Goal: Task Accomplishment & Management: Use online tool/utility

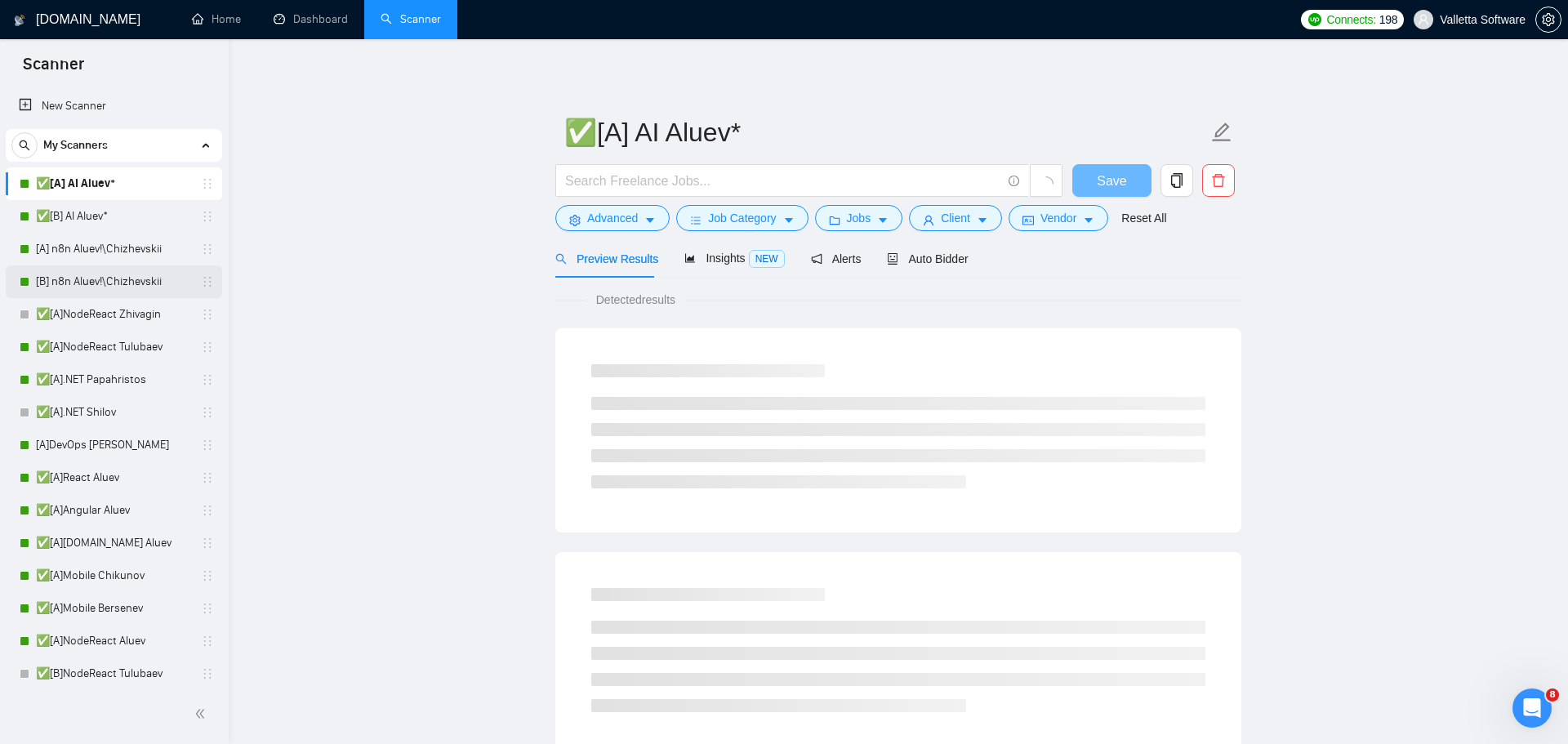
click at [141, 287] on link "[B] n8n Aluev!\Chizhevskii" at bounding box center [113, 282] width 155 height 33
click at [139, 262] on link "[A] n8n Aluev!\Chizhevskii" at bounding box center [113, 249] width 155 height 33
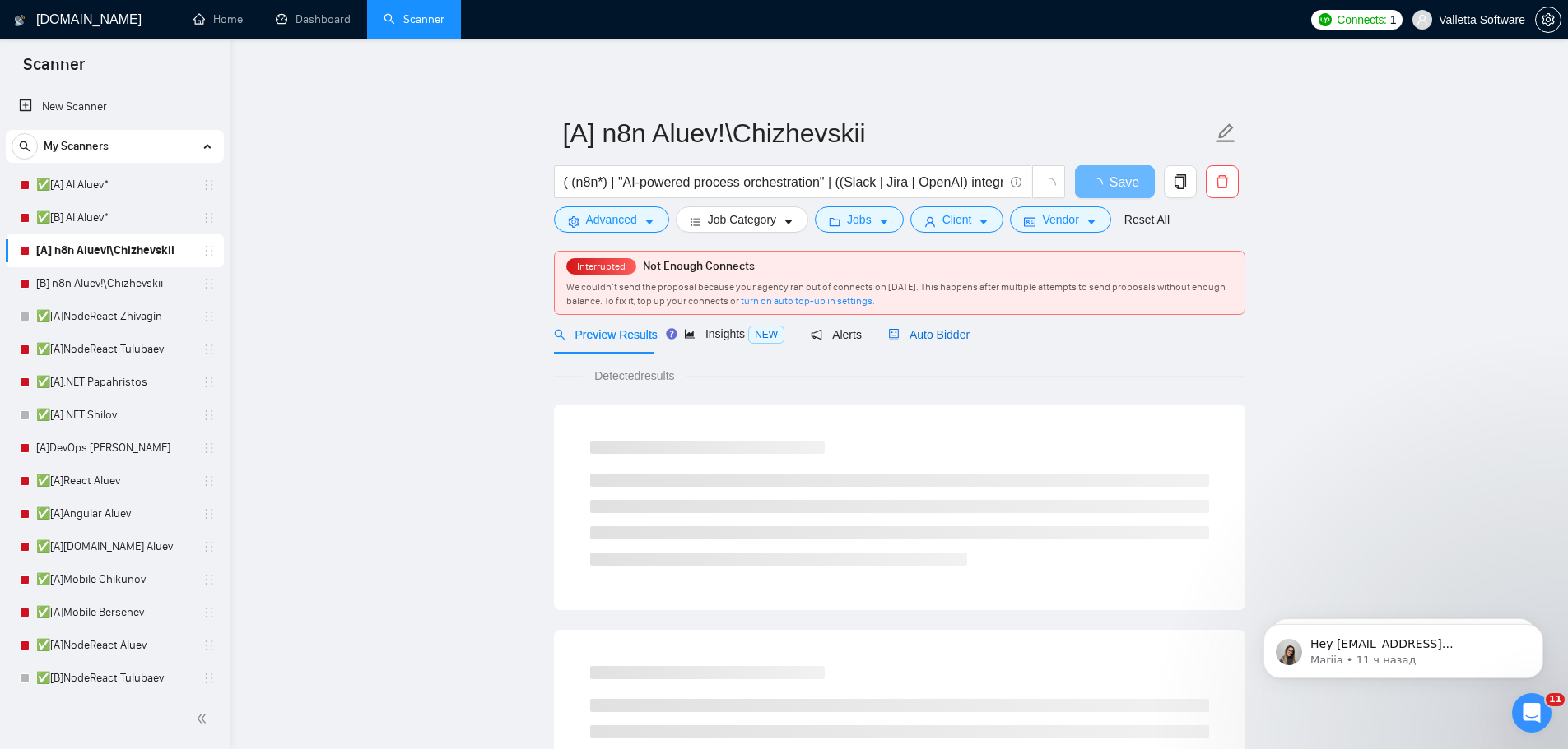
click at [950, 334] on span "Auto Bidder" at bounding box center [928, 335] width 81 height 13
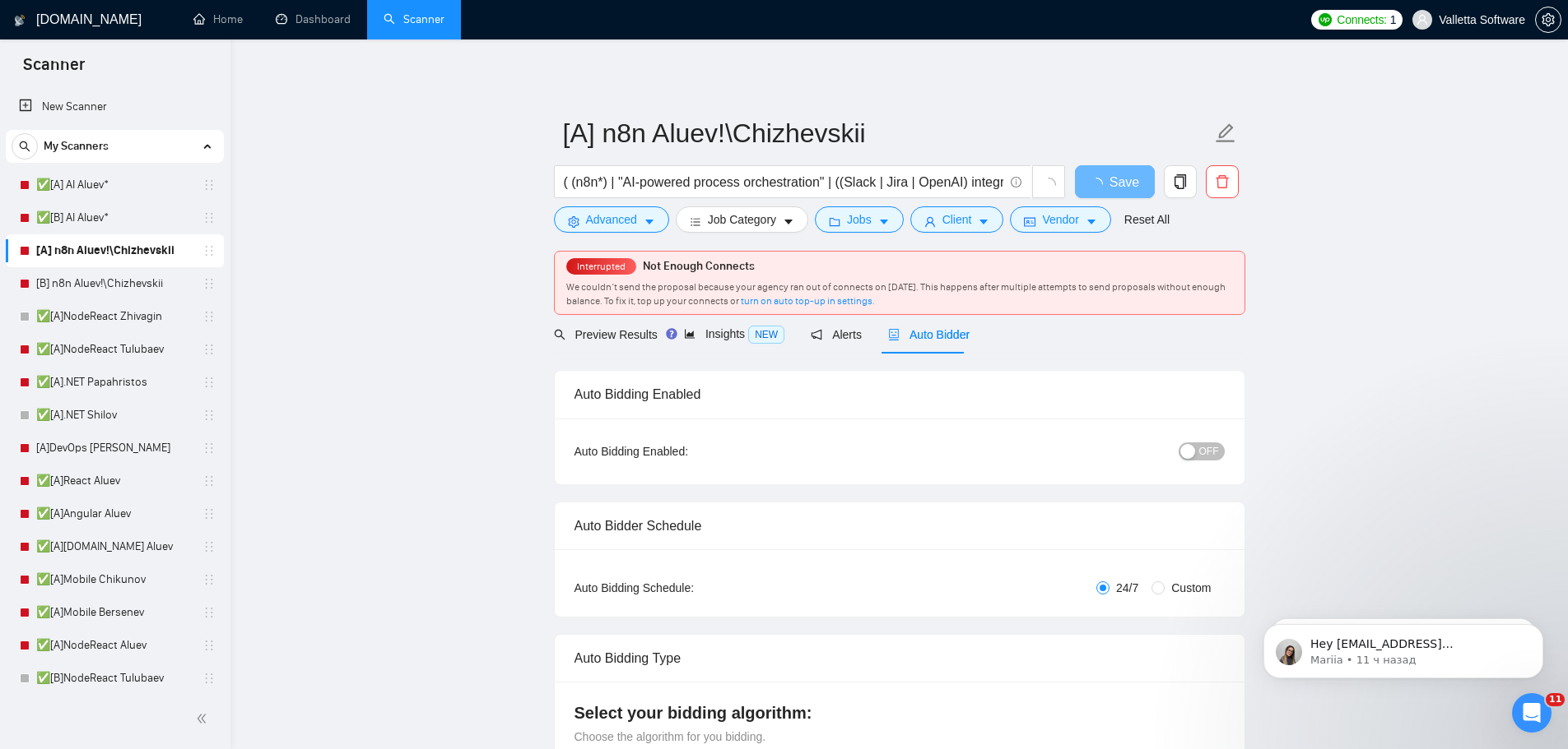
radio input "false"
radio input "true"
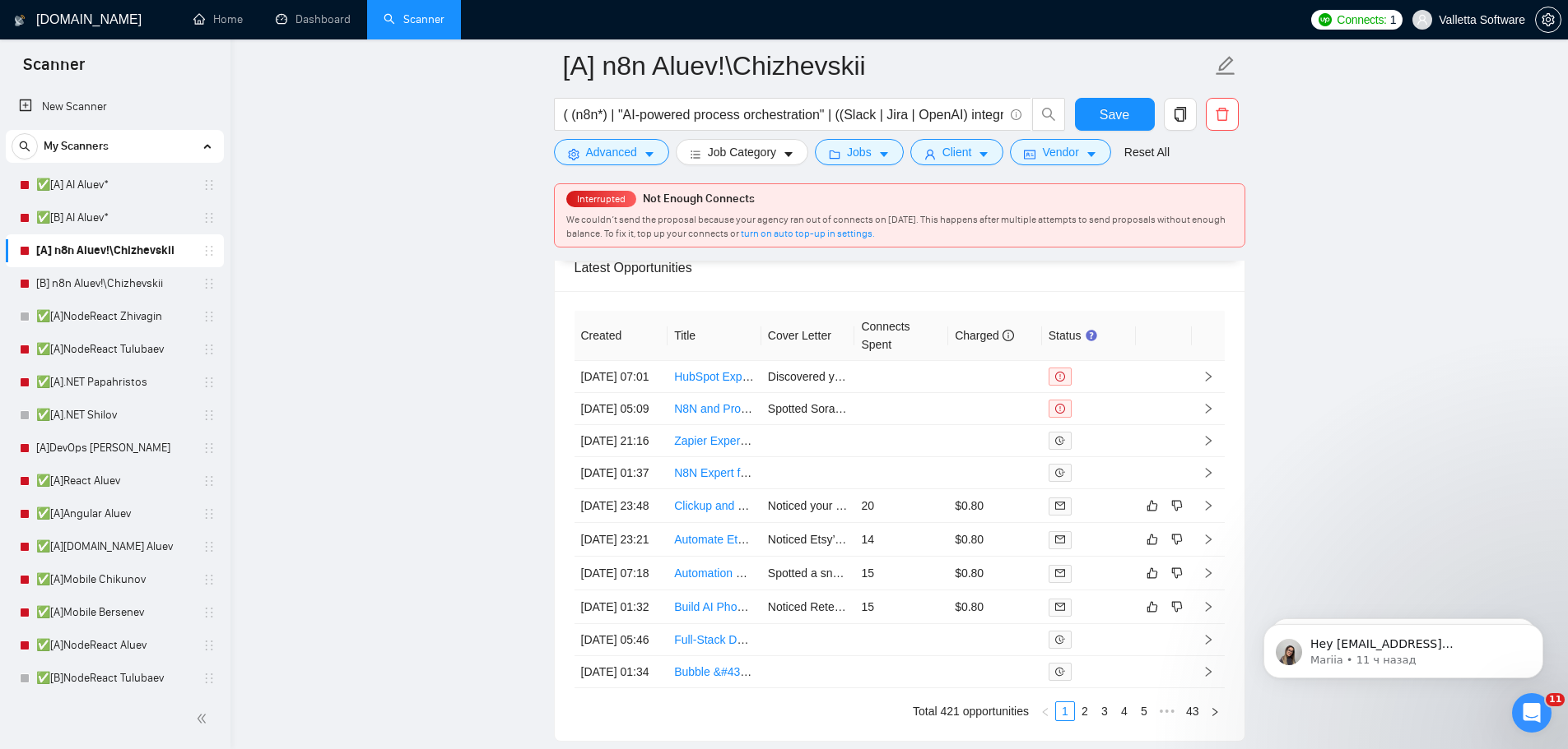
scroll to position [5223, 0]
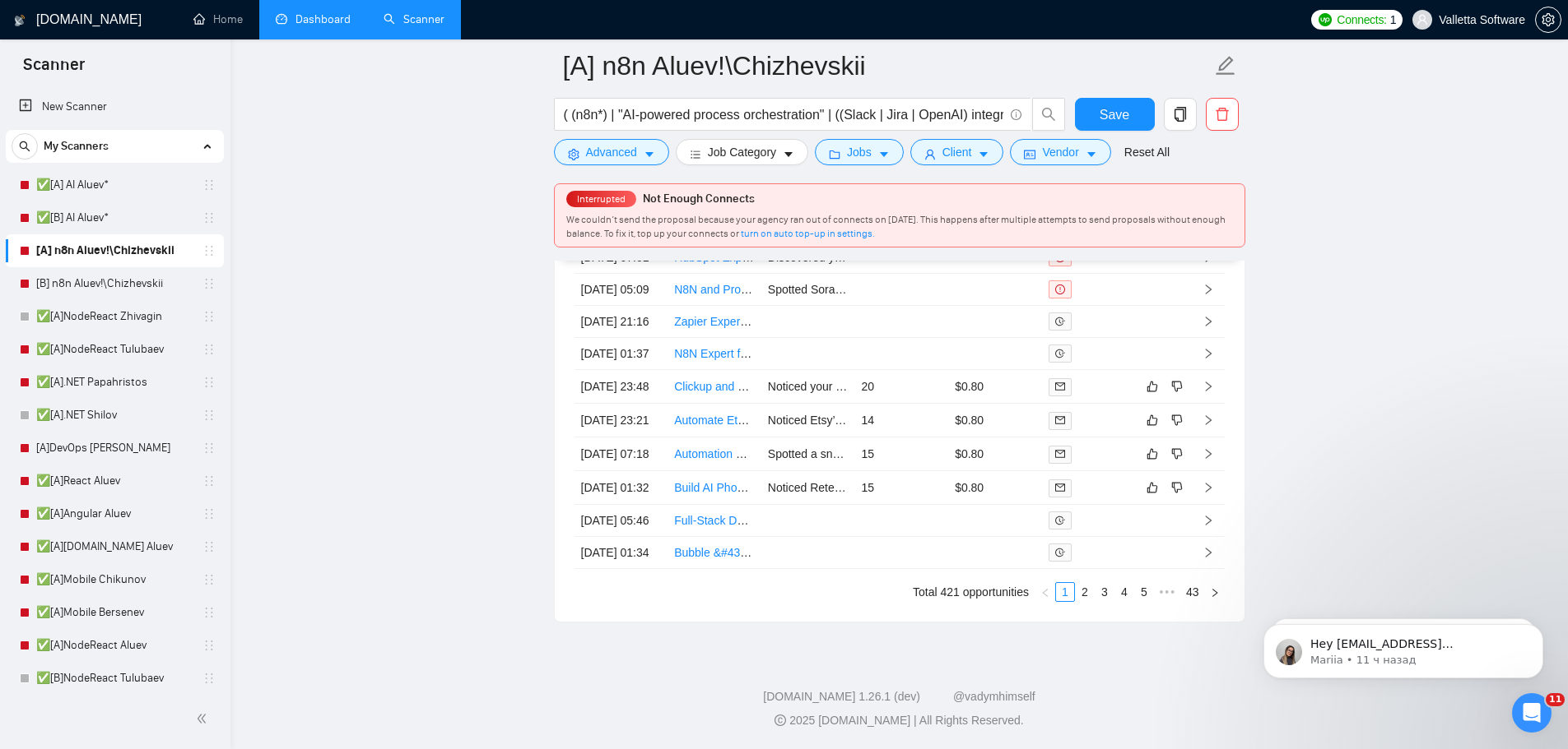
click at [324, 27] on link "Dashboard" at bounding box center [313, 18] width 75 height 14
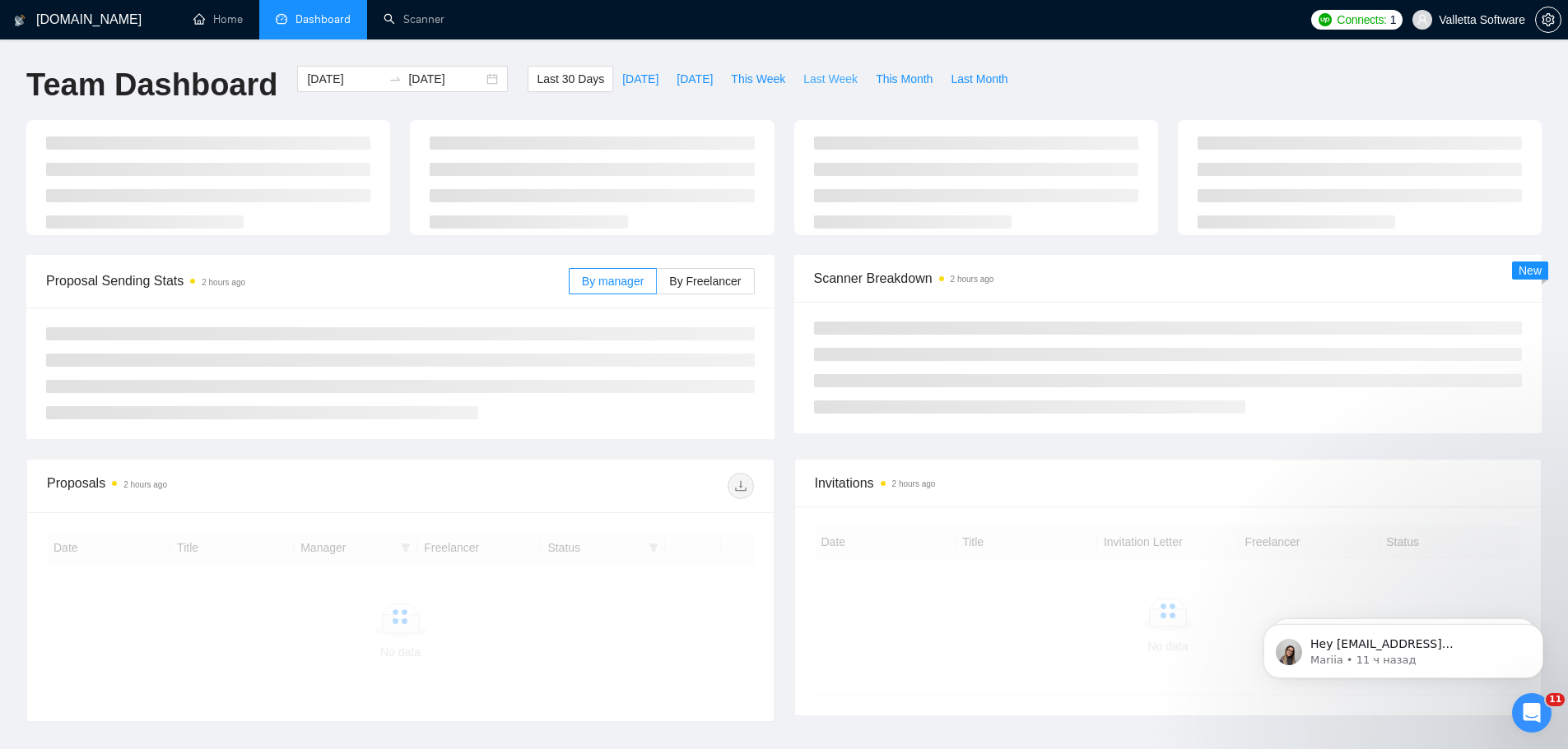
click at [807, 88] on span "Last Week" at bounding box center [830, 79] width 54 height 18
type input "[DATE]"
